Goal: Task Accomplishment & Management: Use online tool/utility

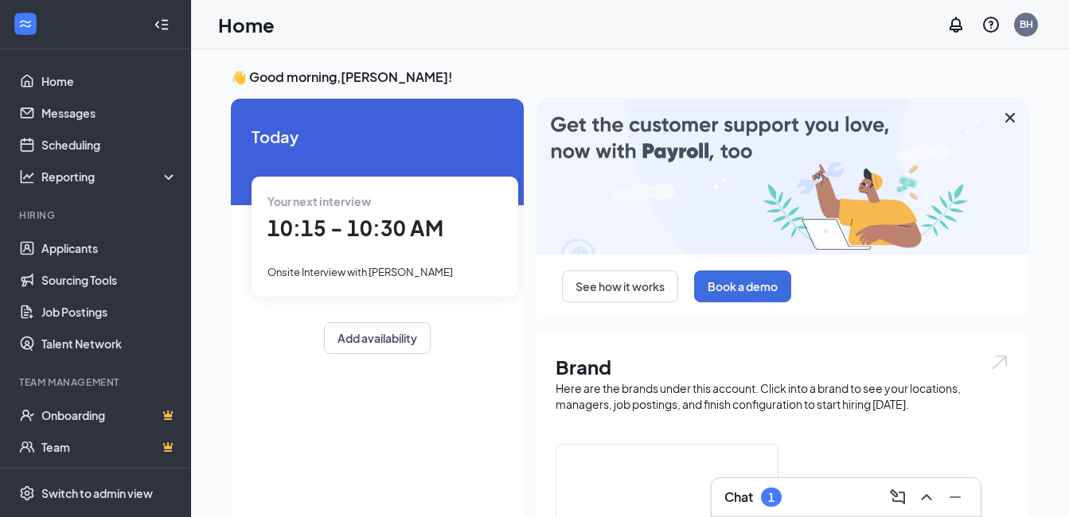
click at [368, 232] on span "10:15 - 10:30 AM" at bounding box center [355, 228] width 176 height 26
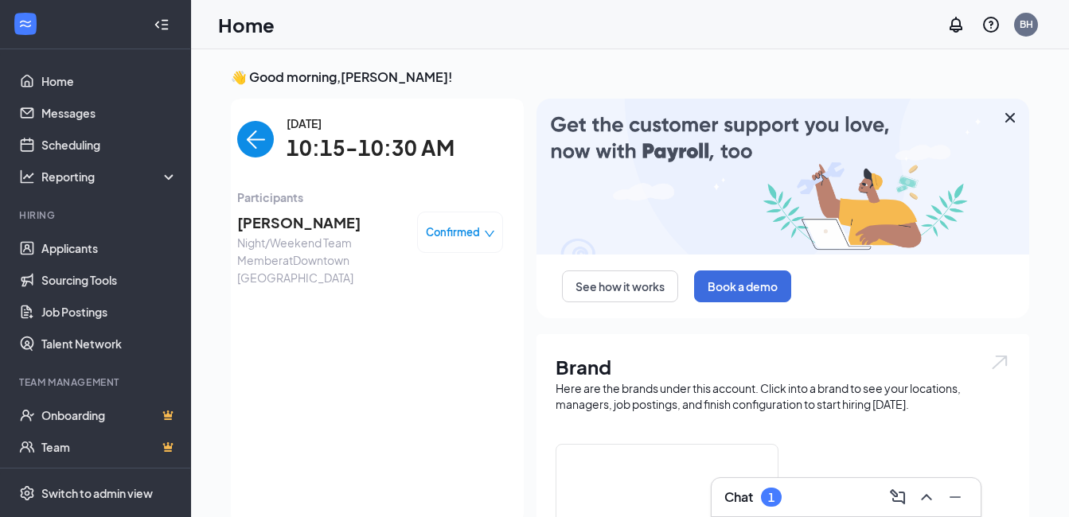
scroll to position [6, 0]
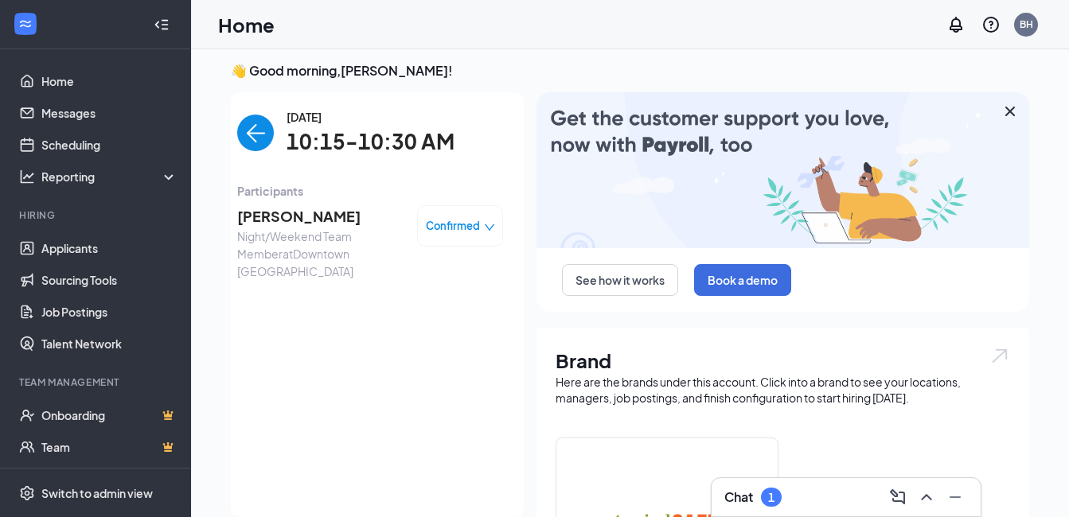
click at [310, 216] on span "[PERSON_NAME]" at bounding box center [320, 216] width 167 height 22
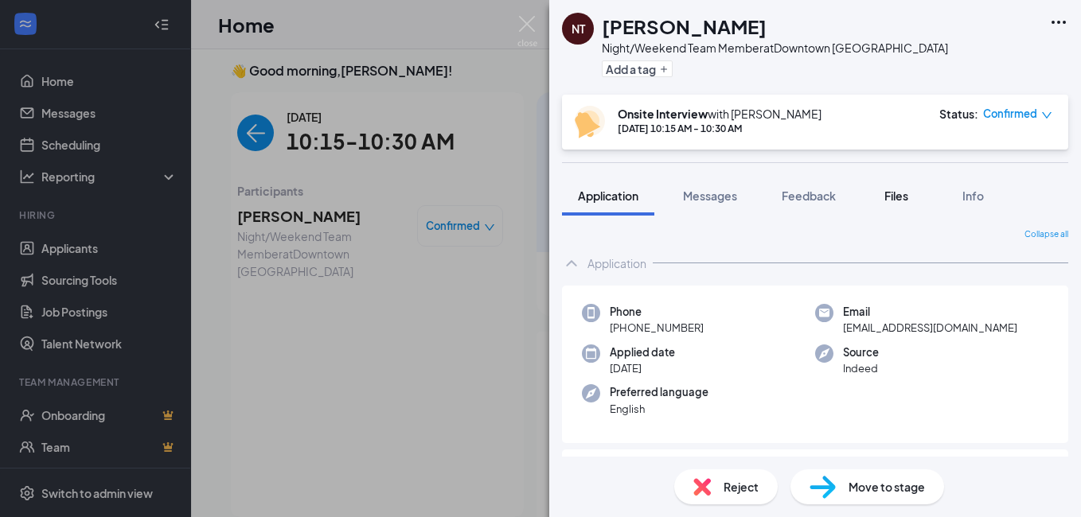
click at [898, 200] on span "Files" at bounding box center [896, 196] width 24 height 14
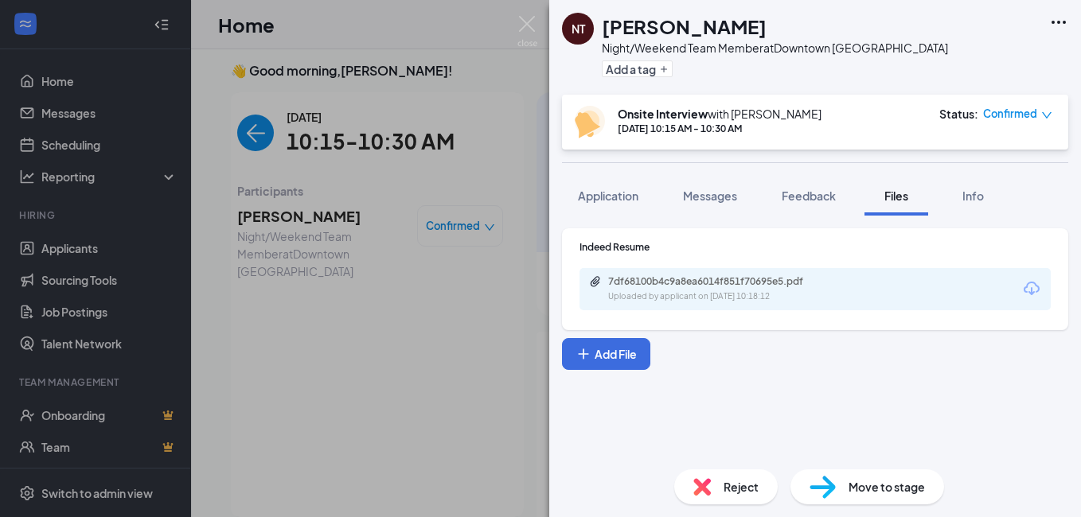
click at [701, 274] on div "7df68100b4c9a8ea6014f851f70695e5.pdf Uploaded by applicant on [DATE] 10:18:12" at bounding box center [814, 289] width 471 height 42
click at [700, 291] on div "Uploaded by applicant on [DATE] 10:18:12" at bounding box center [727, 296] width 239 height 13
click at [529, 25] on img at bounding box center [527, 31] width 20 height 31
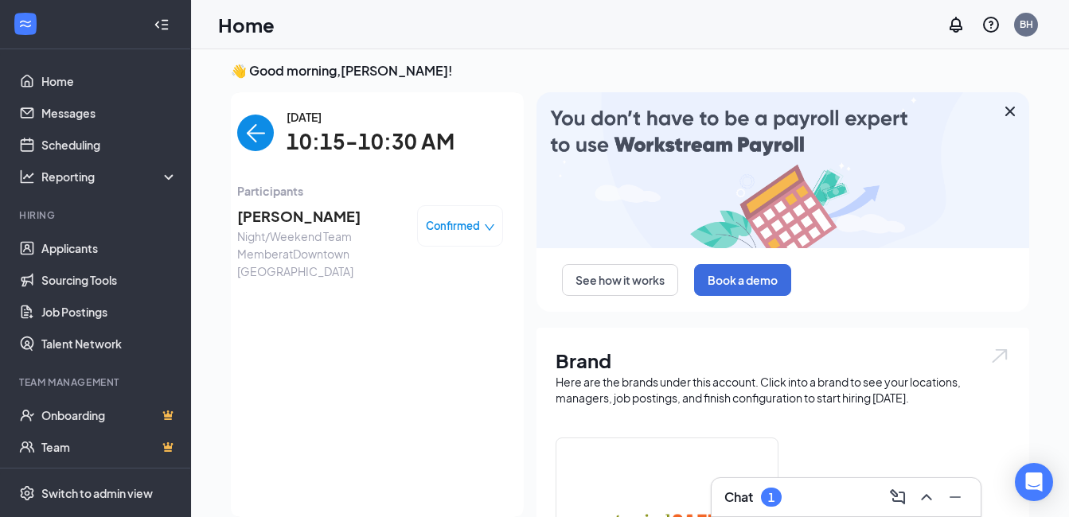
click at [257, 126] on img "back-button" at bounding box center [255, 133] width 37 height 37
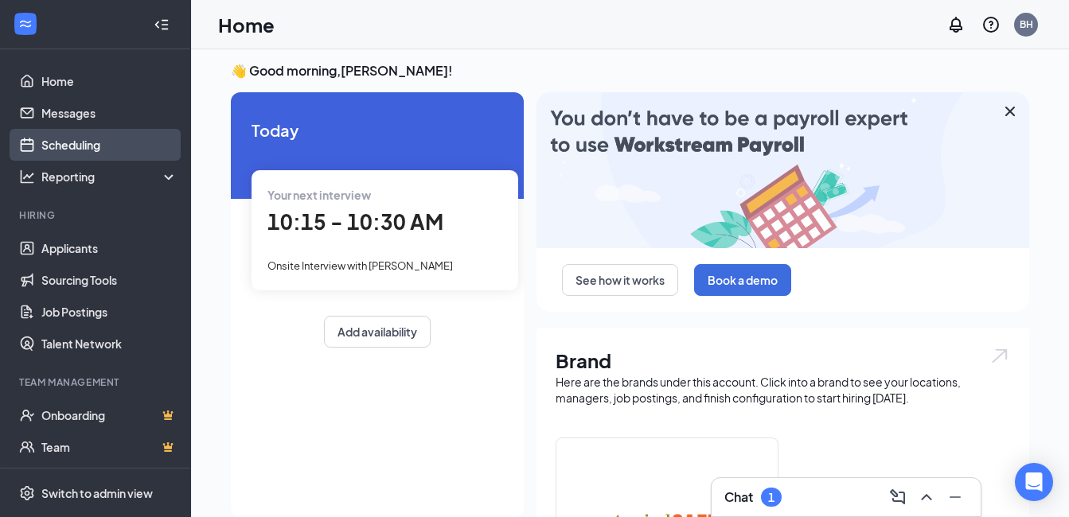
click at [96, 138] on link "Scheduling" at bounding box center [109, 145] width 136 height 32
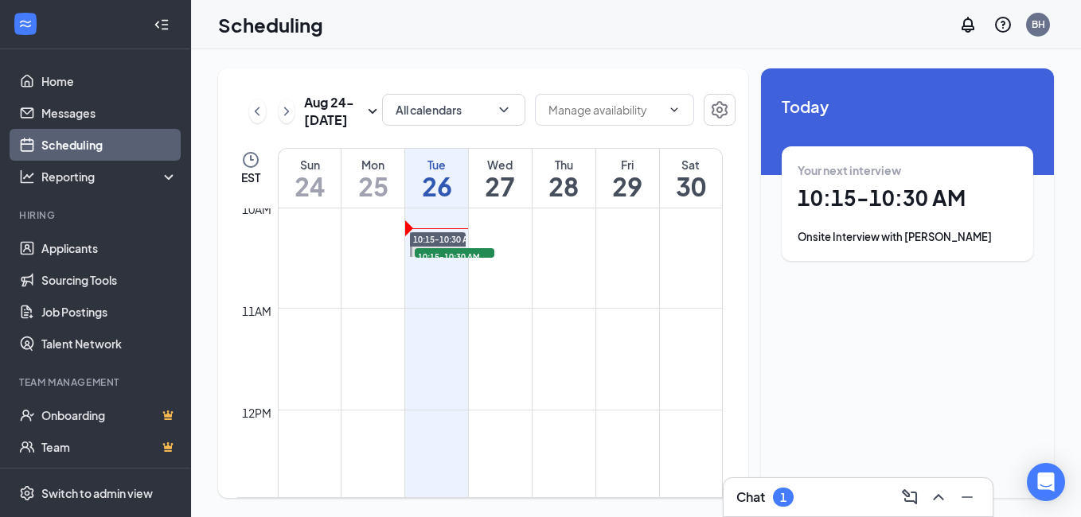
scroll to position [941, 0]
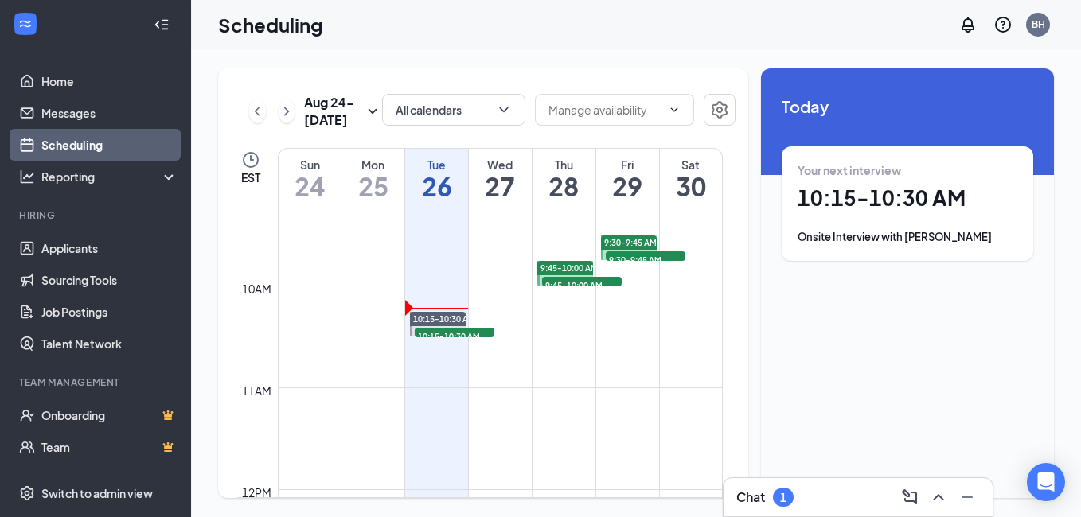
click at [575, 286] on span "9:45-10:00 AM" at bounding box center [582, 285] width 80 height 16
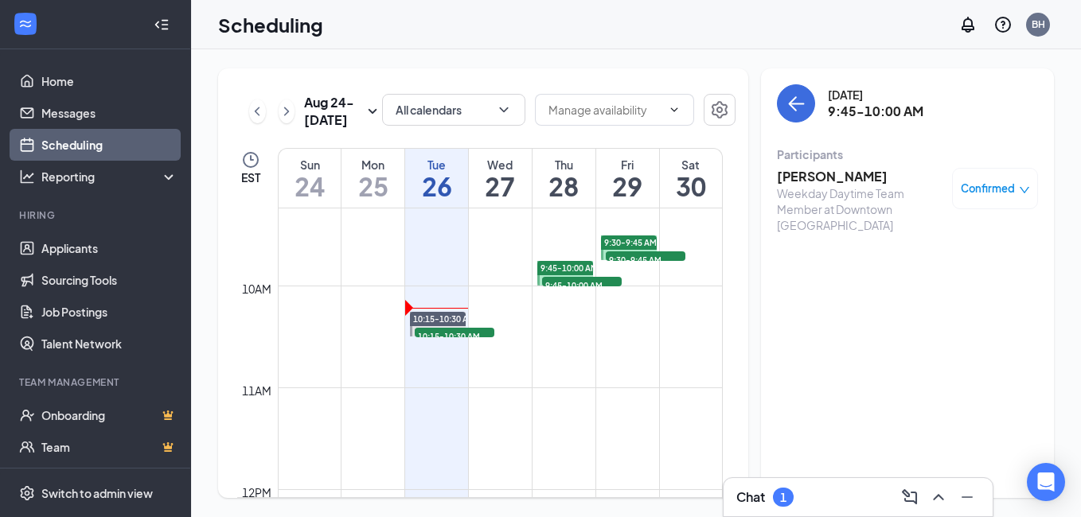
click at [849, 174] on h3 "[PERSON_NAME]" at bounding box center [860, 177] width 167 height 18
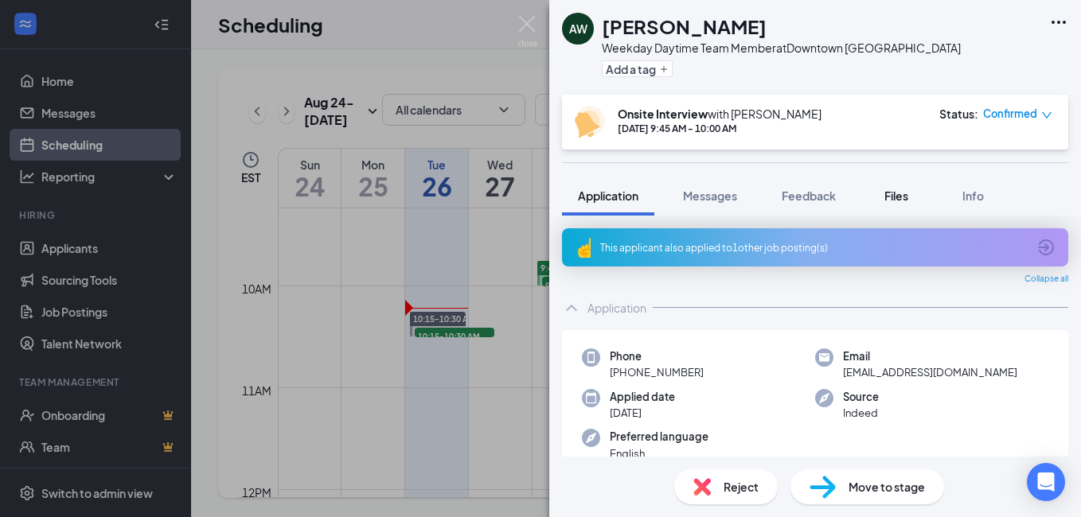
click at [889, 200] on span "Files" at bounding box center [896, 196] width 24 height 14
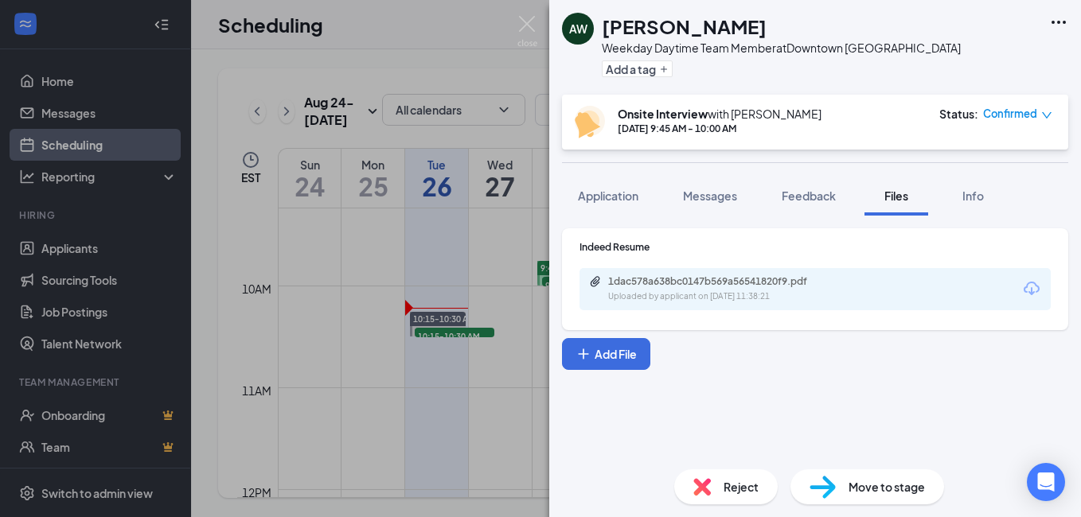
click at [781, 300] on div "Uploaded by applicant on [DATE] 11:38:21" at bounding box center [727, 296] width 239 height 13
click at [536, 28] on img at bounding box center [527, 31] width 20 height 31
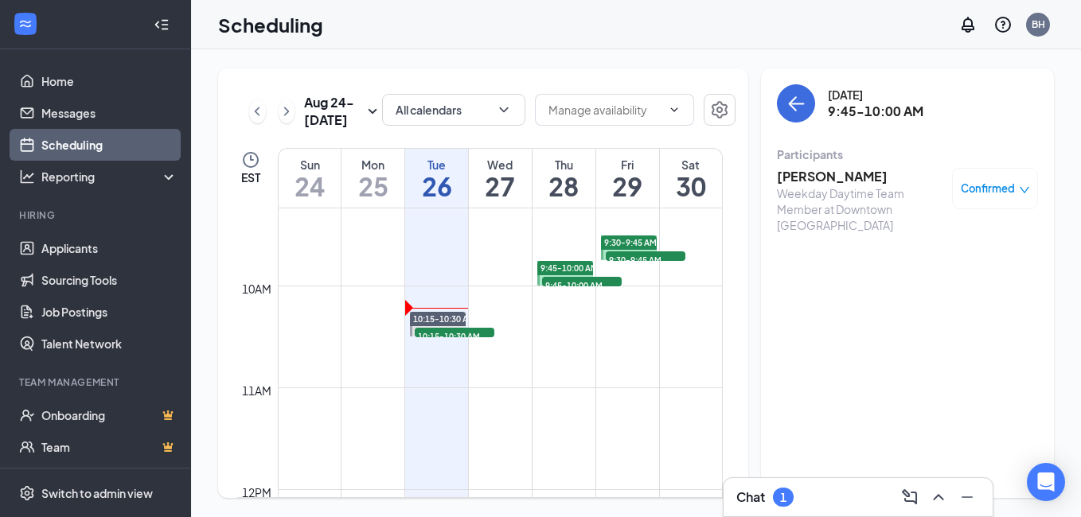
click at [651, 255] on span "9:30-9:45 AM" at bounding box center [646, 259] width 80 height 16
click at [835, 181] on h3 "[PERSON_NAME]" at bounding box center [860, 177] width 167 height 18
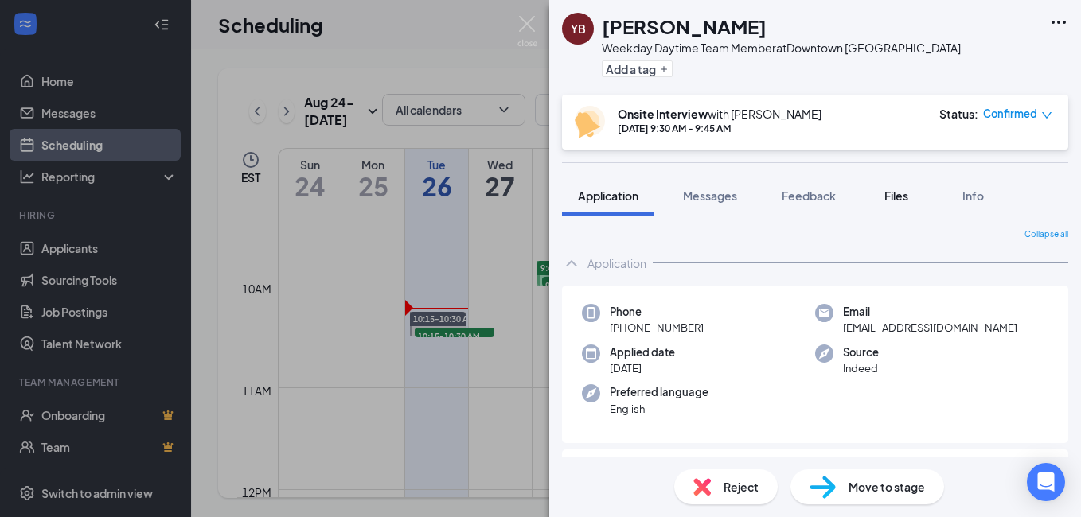
click at [896, 199] on span "Files" at bounding box center [896, 196] width 24 height 14
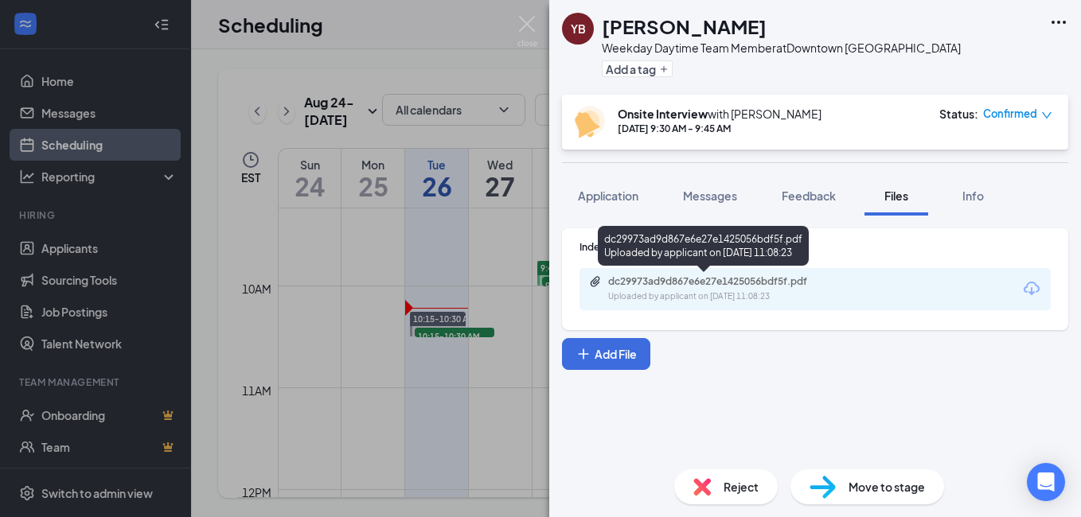
click at [715, 292] on div "Uploaded by applicant on [DATE] 11:08:23" at bounding box center [727, 296] width 239 height 13
